Goal: Find specific page/section: Find specific page/section

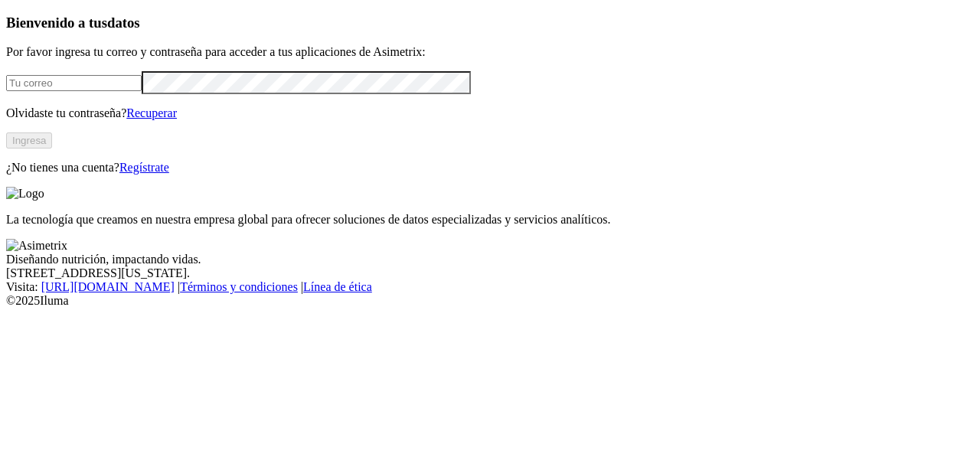
click at [80, 91] on input "email" at bounding box center [73, 83] width 135 height 16
type input "[EMAIL_ADDRESS][PERSON_NAME][DOMAIN_NAME]"
click at [52, 148] on button "Ingresa" at bounding box center [29, 140] width 46 height 16
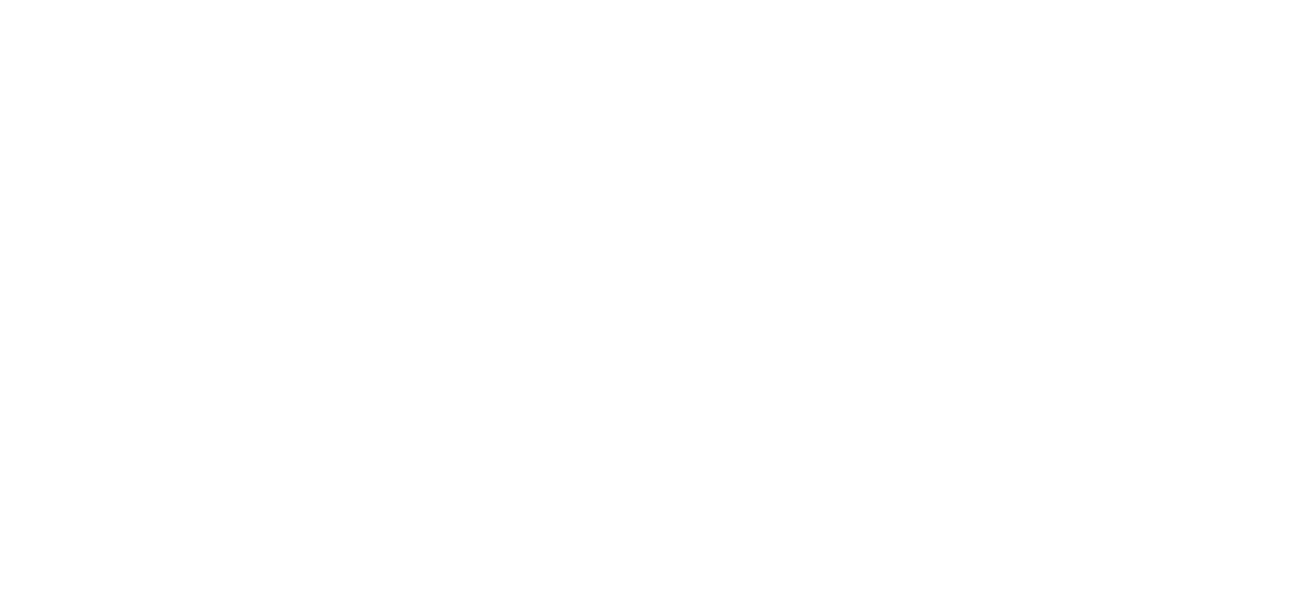
drag, startPoint x: 1193, startPoint y: 0, endPoint x: 833, endPoint y: 30, distance: 361.0
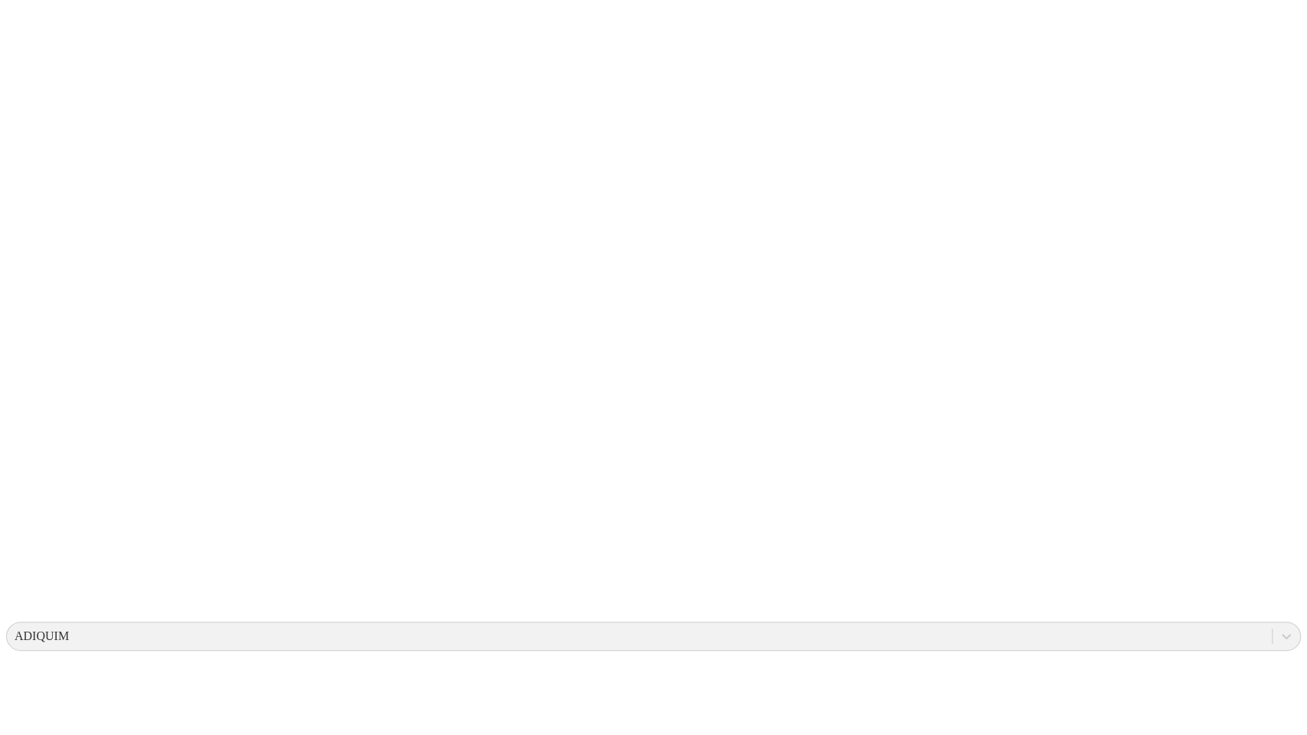
drag, startPoint x: 802, startPoint y: 15, endPoint x: 835, endPoint y: 26, distance: 34.6
